Goal: Transaction & Acquisition: Obtain resource

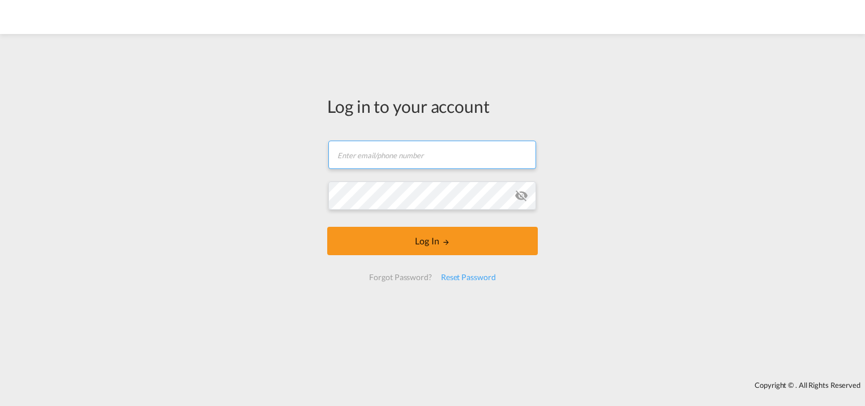
type input "[EMAIL_ADDRESS][DOMAIN_NAME]"
click at [521, 195] on md-icon "icon-eye-off" at bounding box center [522, 196] width 14 height 14
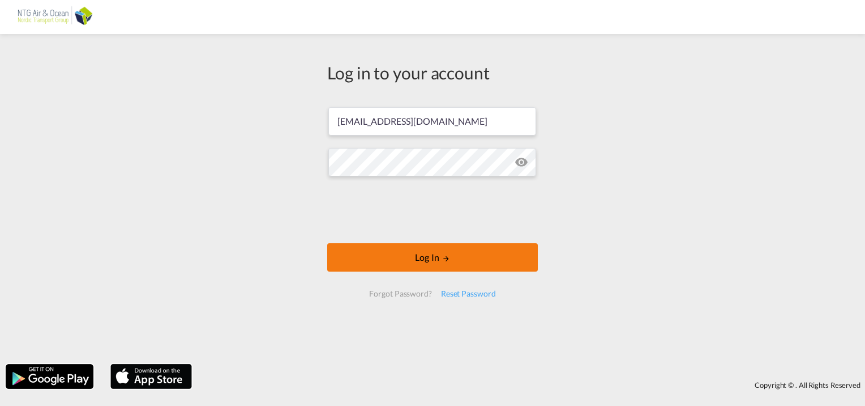
click at [455, 252] on button "Log In" at bounding box center [432, 257] width 211 height 28
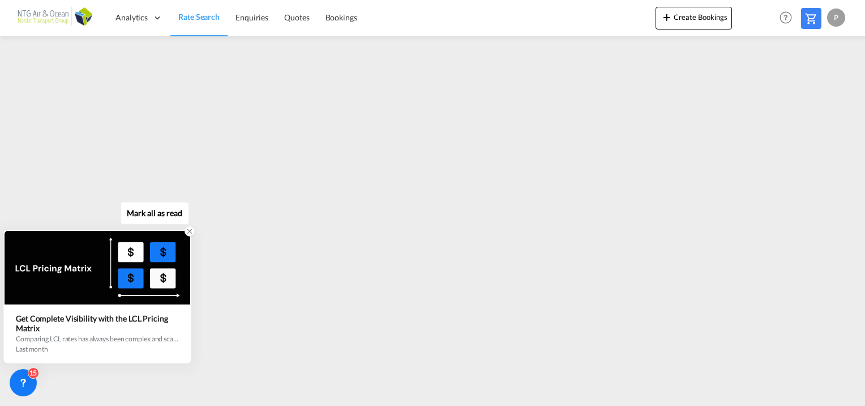
click at [167, 329] on div "Get Complete Visibility with the LCL Pricing Matrix" at bounding box center [97, 322] width 163 height 19
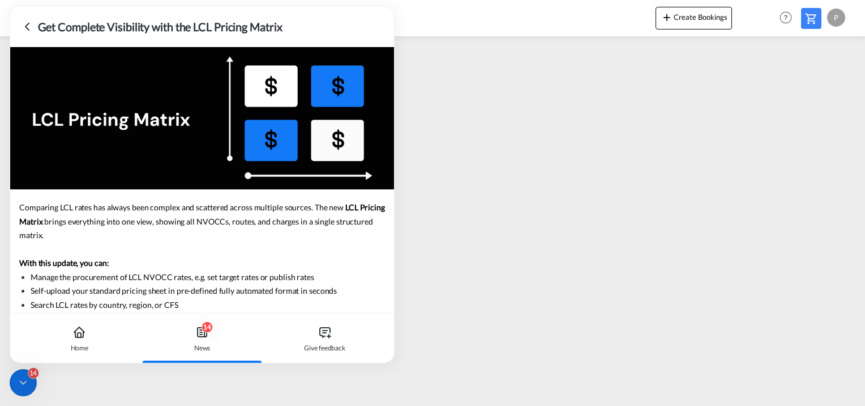
click at [31, 27] on icon at bounding box center [27, 27] width 14 height 14
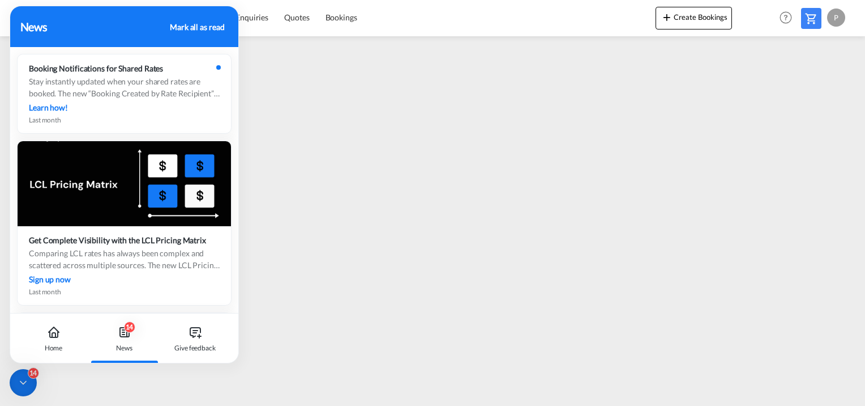
click at [206, 25] on div "Mark all as read" at bounding box center [197, 27] width 54 height 12
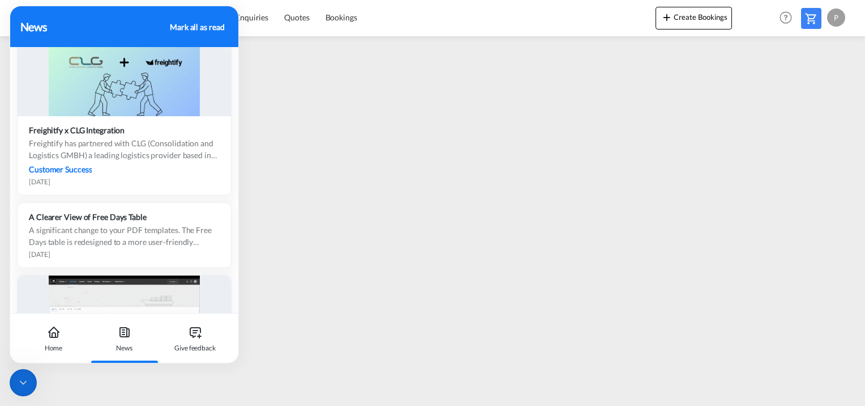
scroll to position [1474, 0]
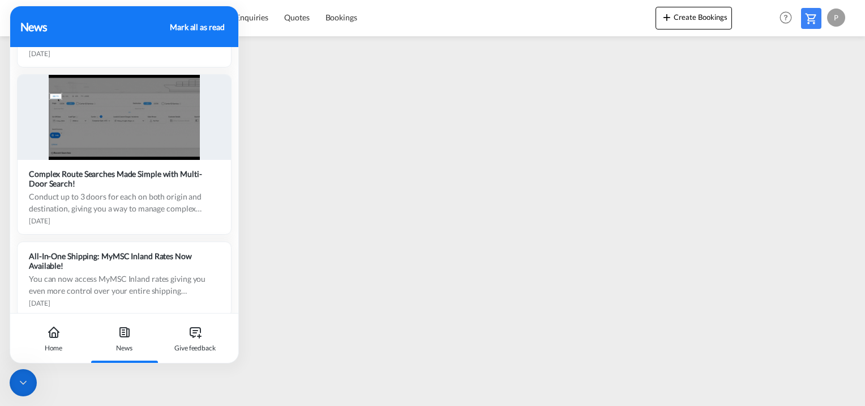
click at [197, 23] on div "Mark all as read" at bounding box center [197, 27] width 54 height 12
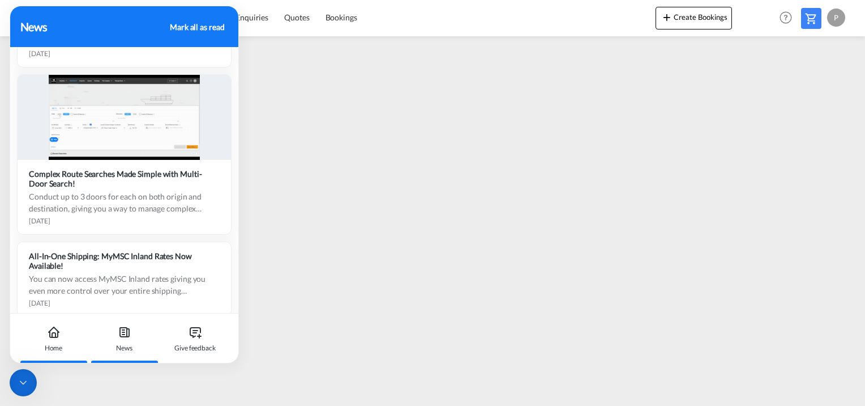
click at [43, 331] on div "Home" at bounding box center [53, 338] width 63 height 50
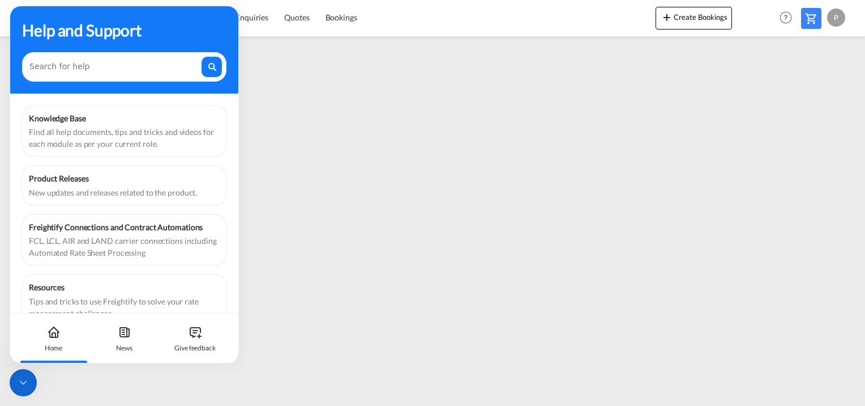
click at [203, 25] on div "Help and Support" at bounding box center [124, 30] width 204 height 24
click at [217, 41] on div "Help and Support" at bounding box center [124, 49] width 228 height 87
click at [217, 36] on div "Help and Support" at bounding box center [124, 30] width 204 height 24
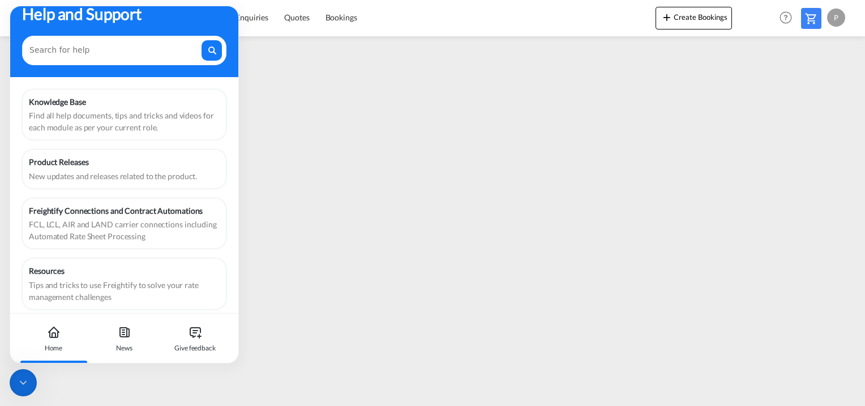
scroll to position [24, 0]
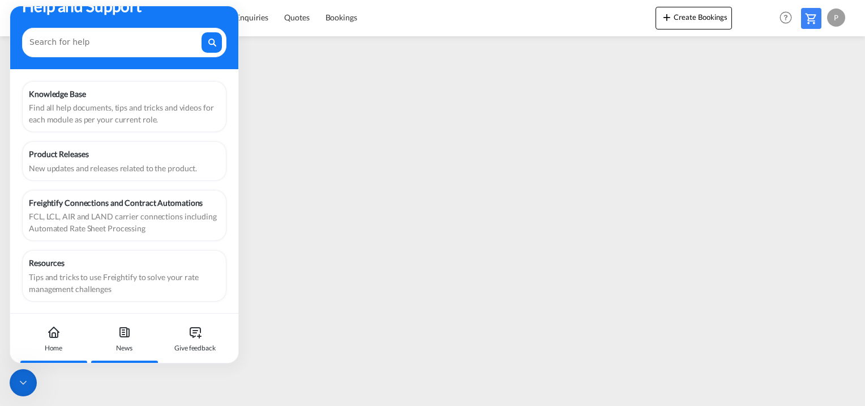
click at [127, 344] on div "News" at bounding box center [124, 348] width 16 height 10
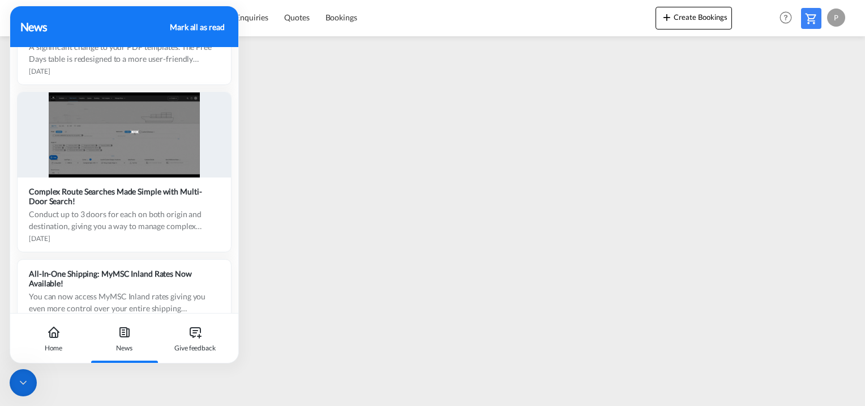
scroll to position [1474, 0]
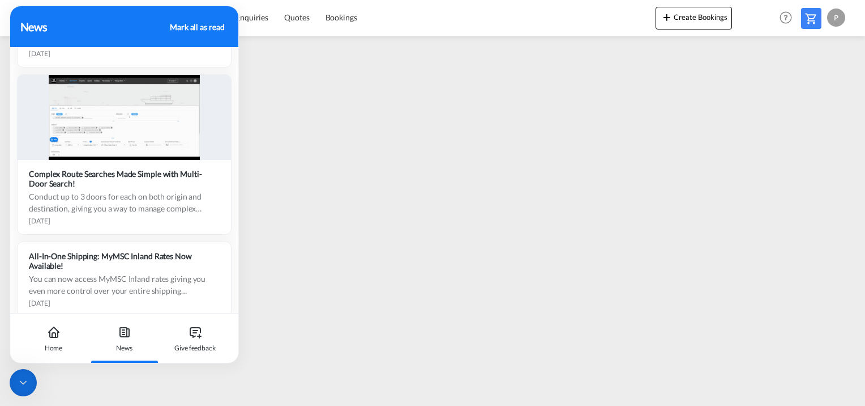
click at [199, 27] on div "Mark all as read" at bounding box center [197, 27] width 54 height 12
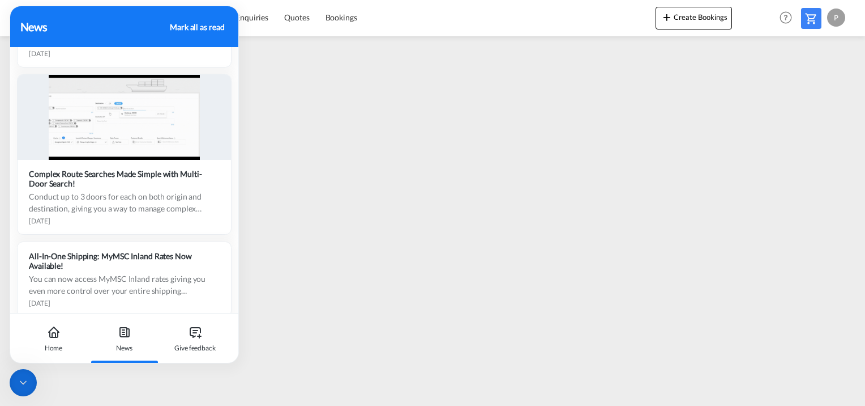
click at [201, 24] on div "Mark all as read" at bounding box center [197, 27] width 54 height 12
click at [38, 28] on div "News" at bounding box center [93, 26] width 146 height 17
click at [77, 20] on div "News" at bounding box center [93, 26] width 146 height 17
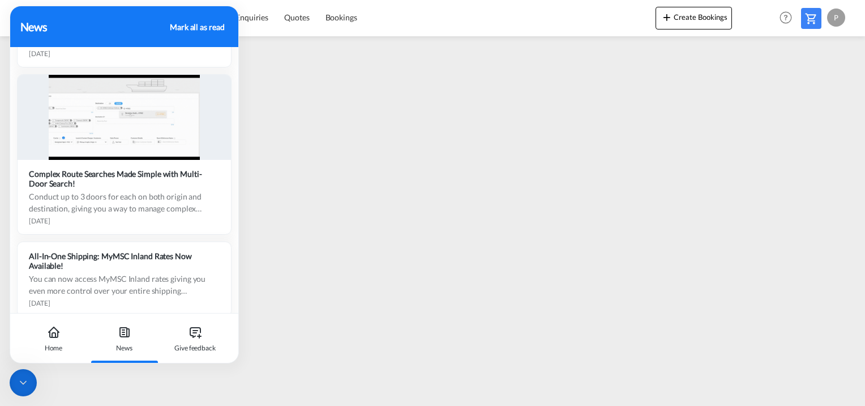
click at [231, 327] on div "Home News Give feedback" at bounding box center [124, 338] width 228 height 50
click at [69, 347] on div "Home" at bounding box center [53, 338] width 63 height 50
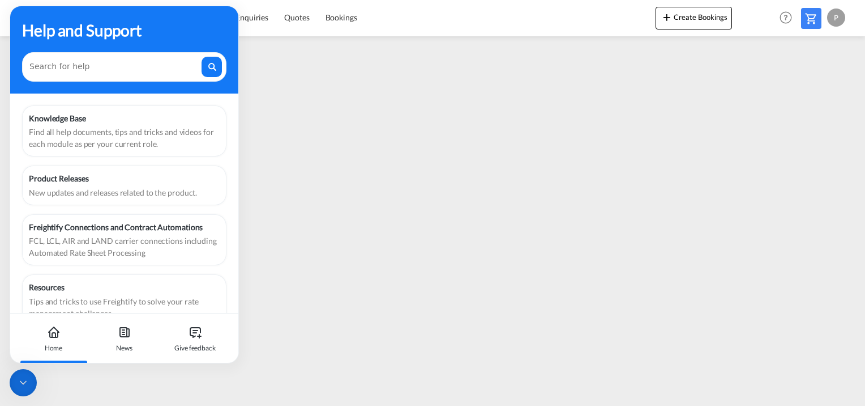
scroll to position [0, 0]
click at [46, 34] on div "Help and Support" at bounding box center [124, 30] width 204 height 24
click at [27, 385] on icon at bounding box center [23, 382] width 11 height 11
